Goal: Connect with others: Connect with others

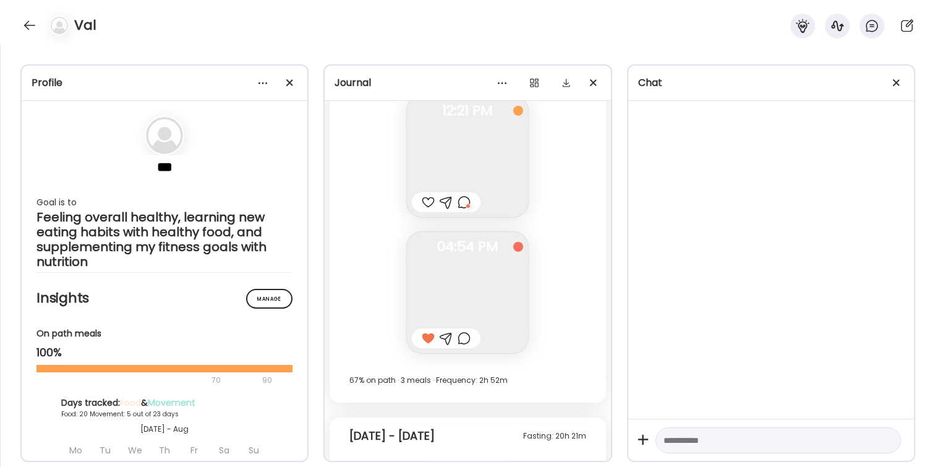
scroll to position [1867, 0]
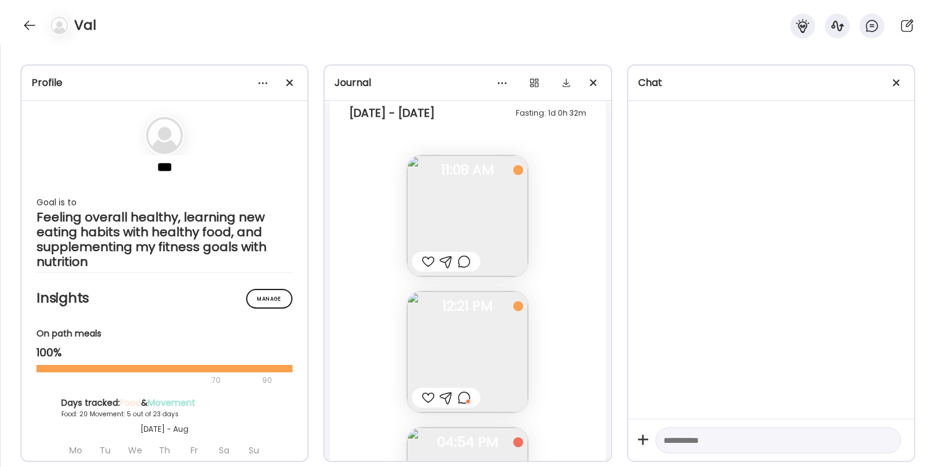
click at [726, 36] on div "Val" at bounding box center [467, 22] width 935 height 45
click at [801, 27] on icon at bounding box center [802, 26] width 13 height 14
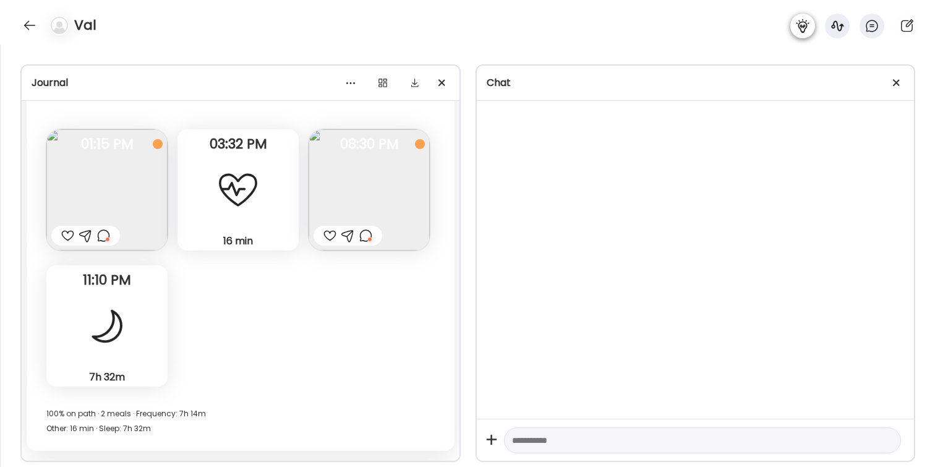
scroll to position [1186, 0]
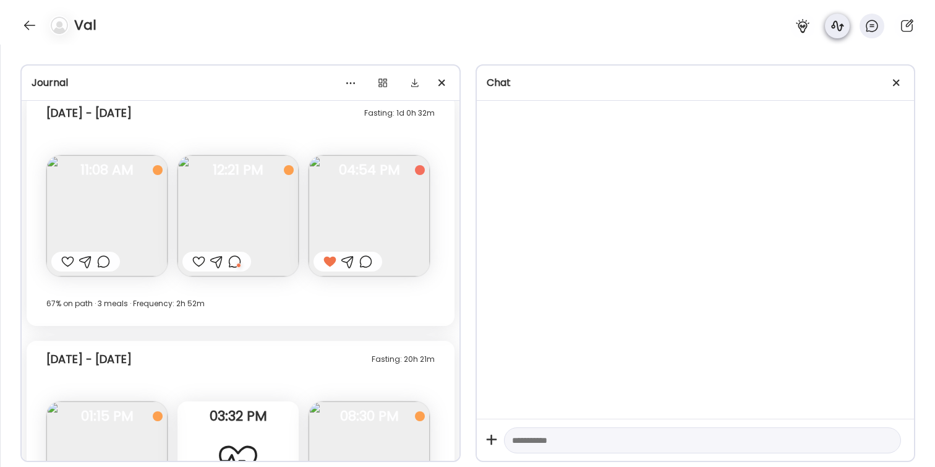
click at [836, 25] on icon at bounding box center [837, 26] width 15 height 15
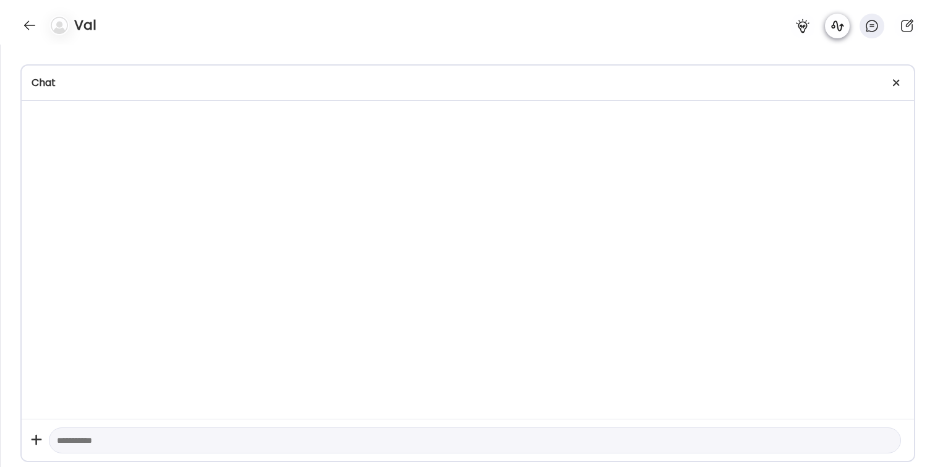
scroll to position [1942, 0]
click at [875, 27] on icon at bounding box center [872, 26] width 15 height 15
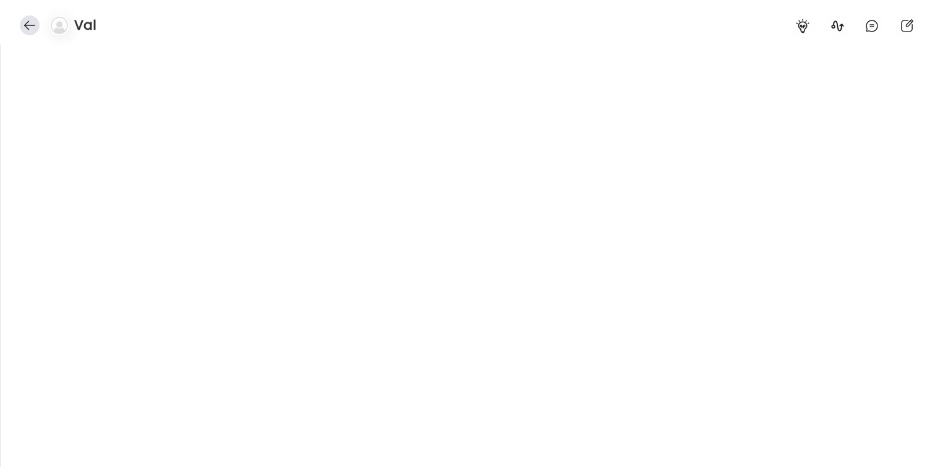
click at [20, 28] on div at bounding box center [30, 25] width 20 height 20
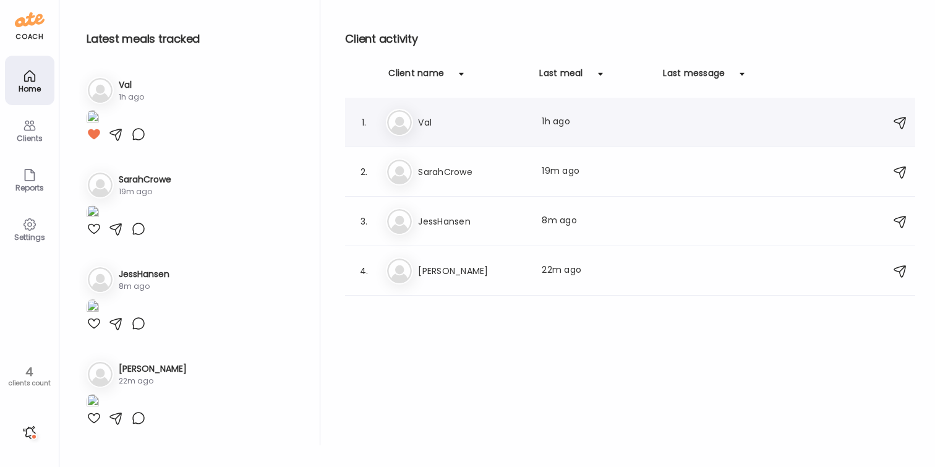
click at [466, 128] on h3 "Val" at bounding box center [472, 122] width 109 height 15
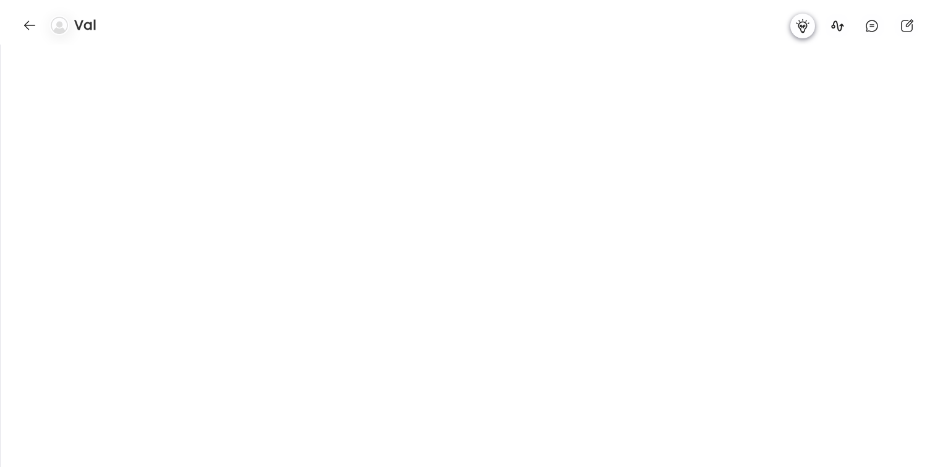
click at [800, 25] on icon at bounding box center [802, 26] width 15 height 15
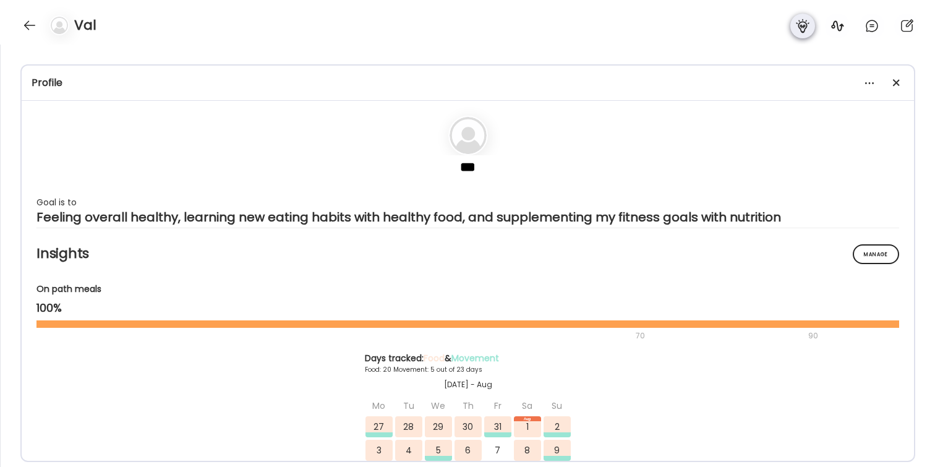
click at [800, 25] on icon at bounding box center [802, 26] width 15 height 15
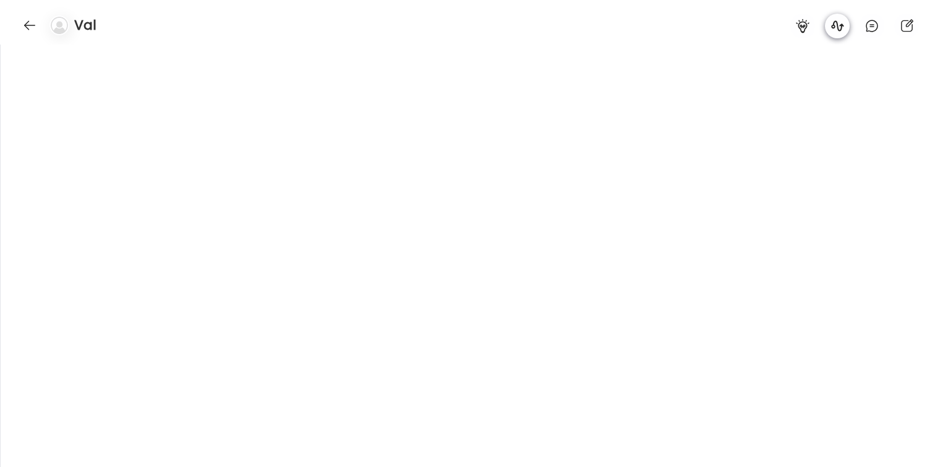
click at [841, 25] on icon at bounding box center [837, 25] width 12 height 11
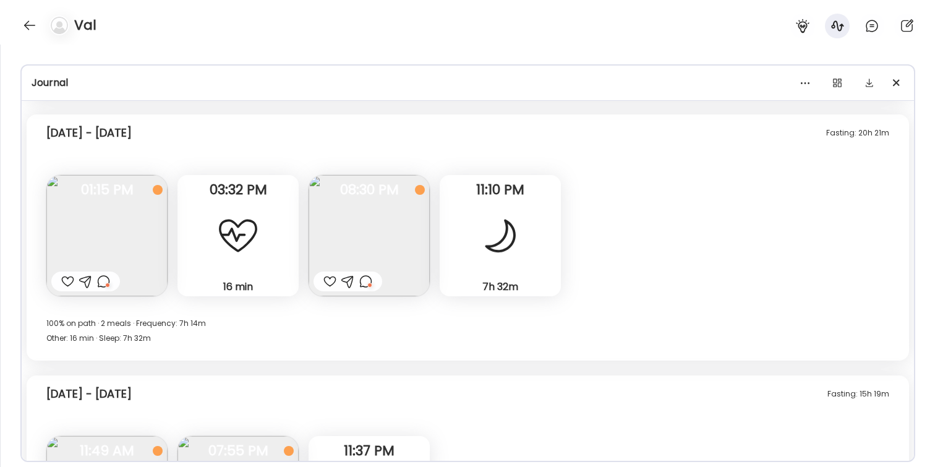
scroll to position [1437, 0]
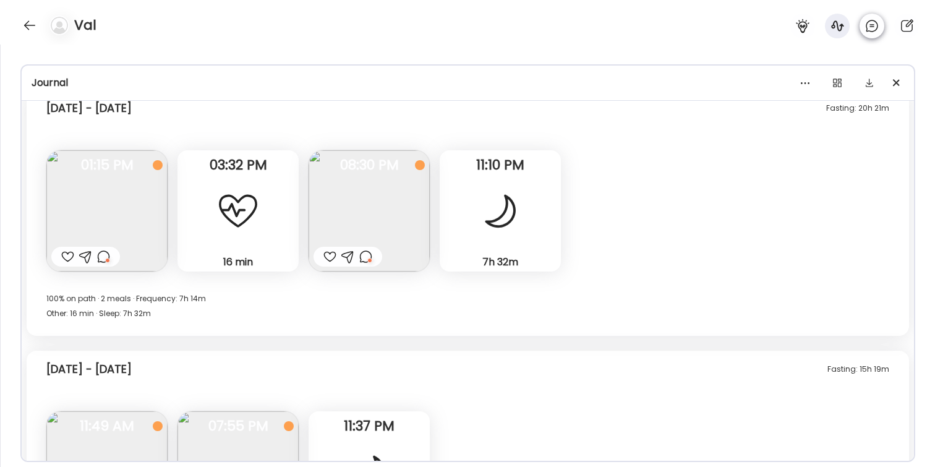
click at [875, 28] on icon at bounding box center [872, 26] width 15 height 15
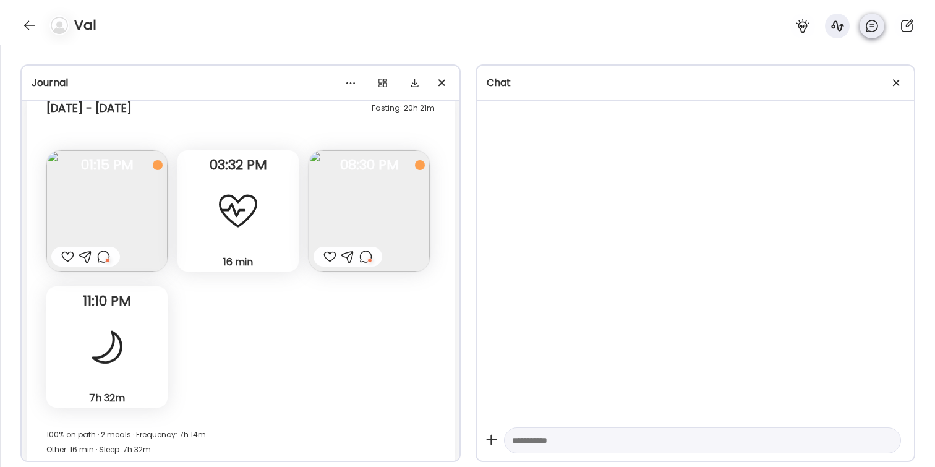
click at [868, 30] on icon at bounding box center [872, 26] width 15 height 15
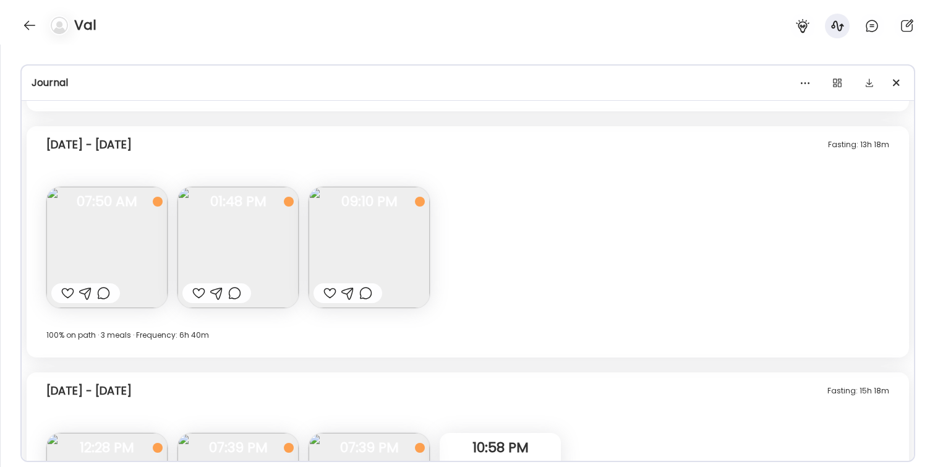
scroll to position [4952, 0]
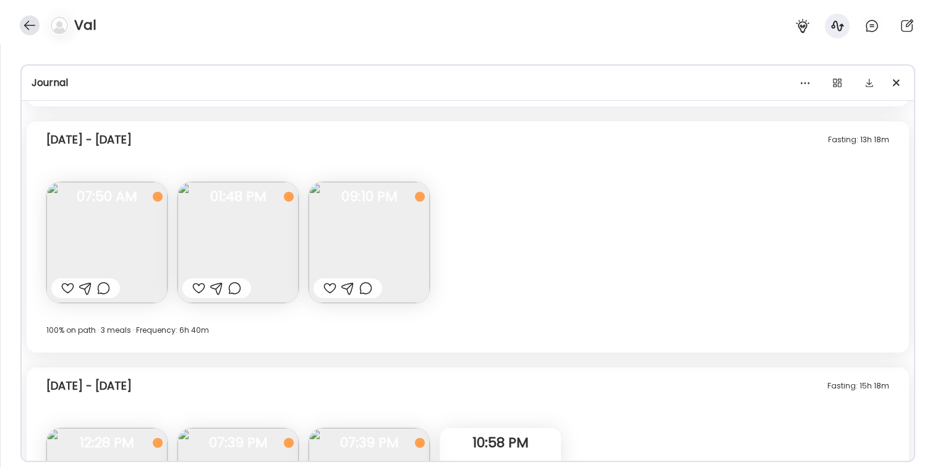
click at [21, 28] on div at bounding box center [30, 25] width 20 height 20
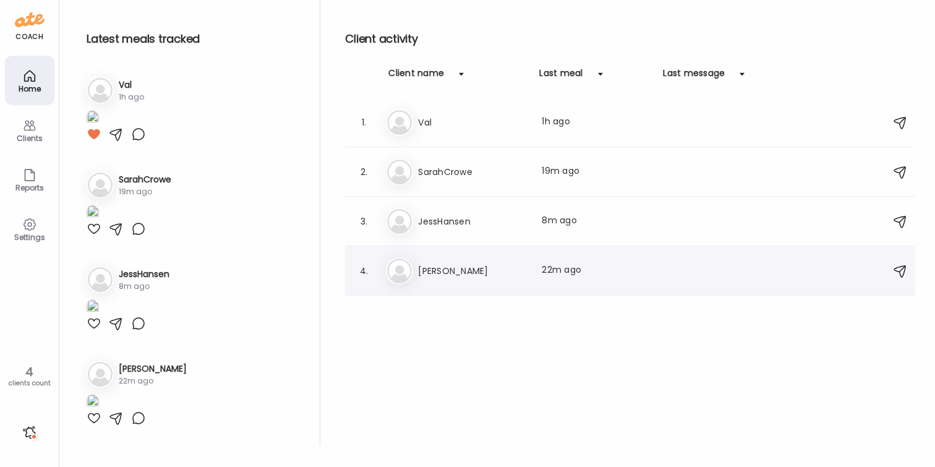
click at [440, 285] on div "4. Mo [PERSON_NAME] Last meal: 22m ago" at bounding box center [630, 270] width 570 height 49
click at [473, 280] on div "Mo [PERSON_NAME] Last meal: 22m ago" at bounding box center [632, 270] width 492 height 27
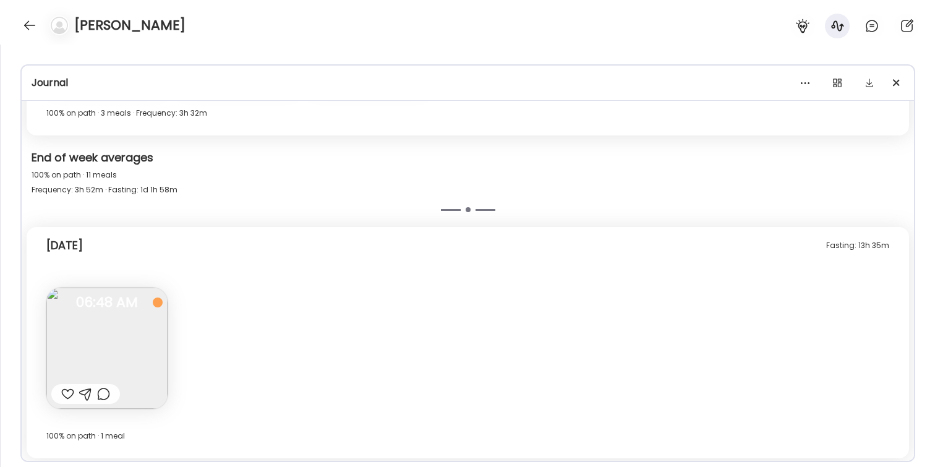
scroll to position [4351, 0]
click at [30, 26] on div at bounding box center [30, 25] width 20 height 20
